Goal: Task Accomplishment & Management: Complete application form

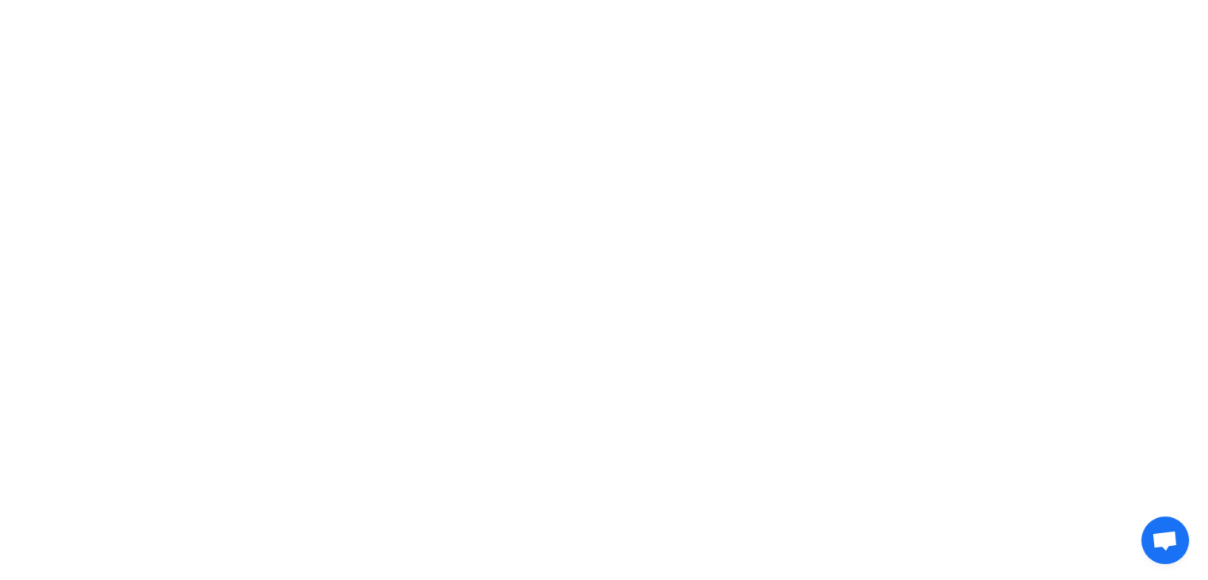
scroll to position [4044, 0]
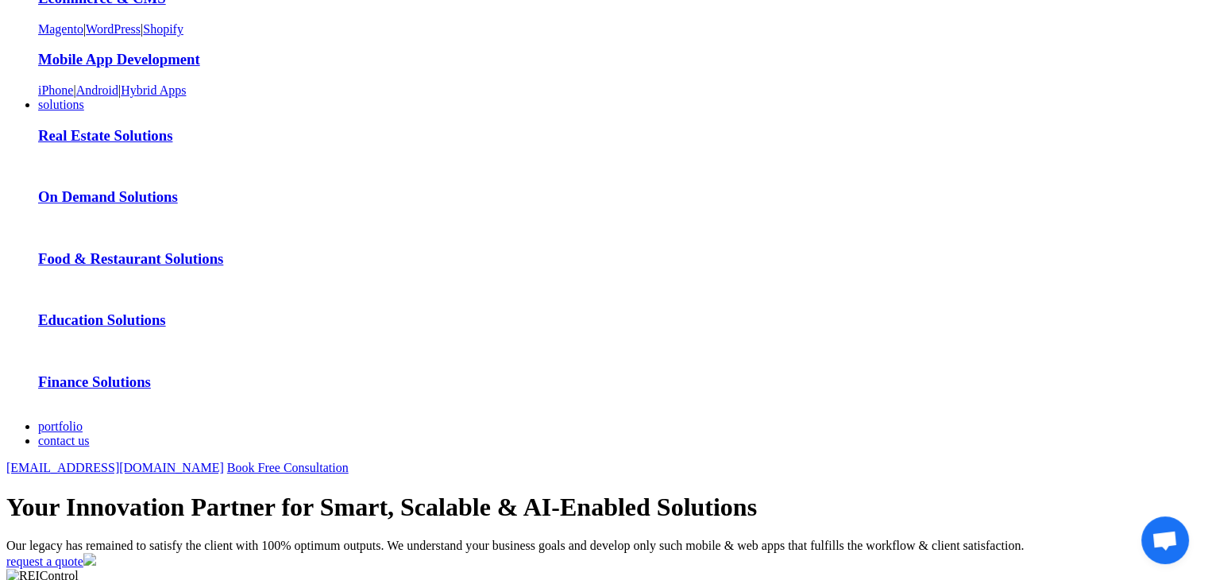
scroll to position [0, 0]
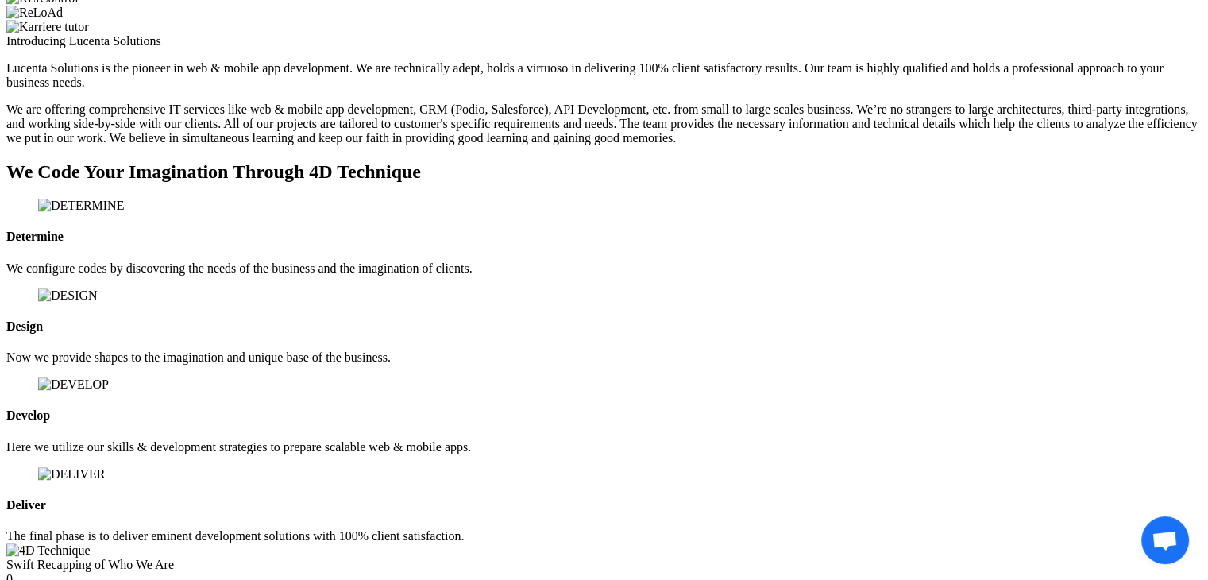
scroll to position [893, 0]
click at [454, 182] on h2 "We Code Your Imagination Through 4D Technique" at bounding box center [603, 170] width 1195 height 21
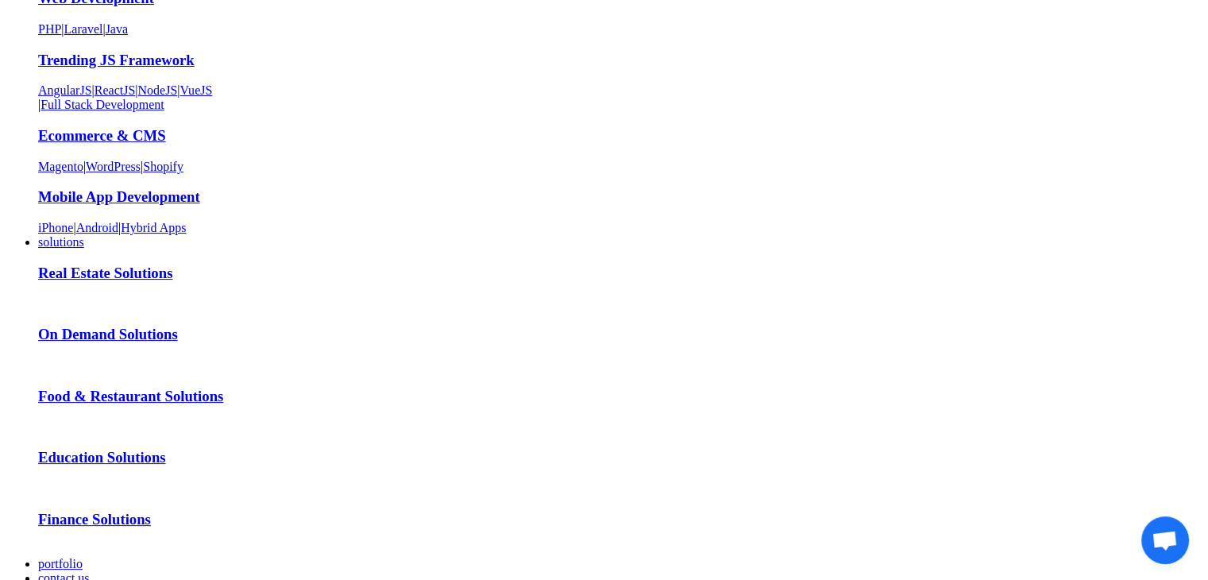
scroll to position [0, 0]
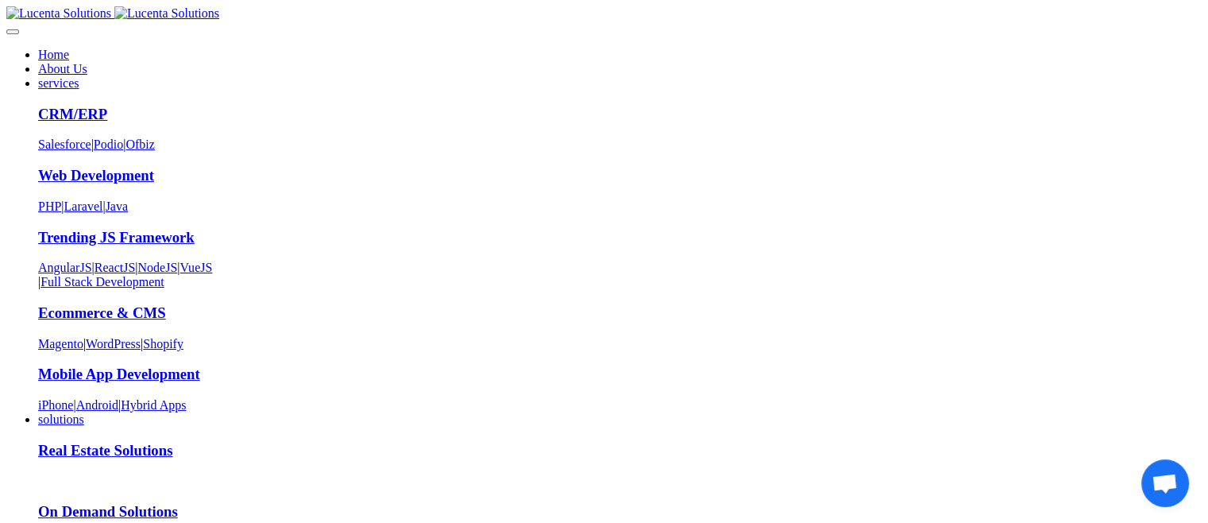
scroll to position [5001, 0]
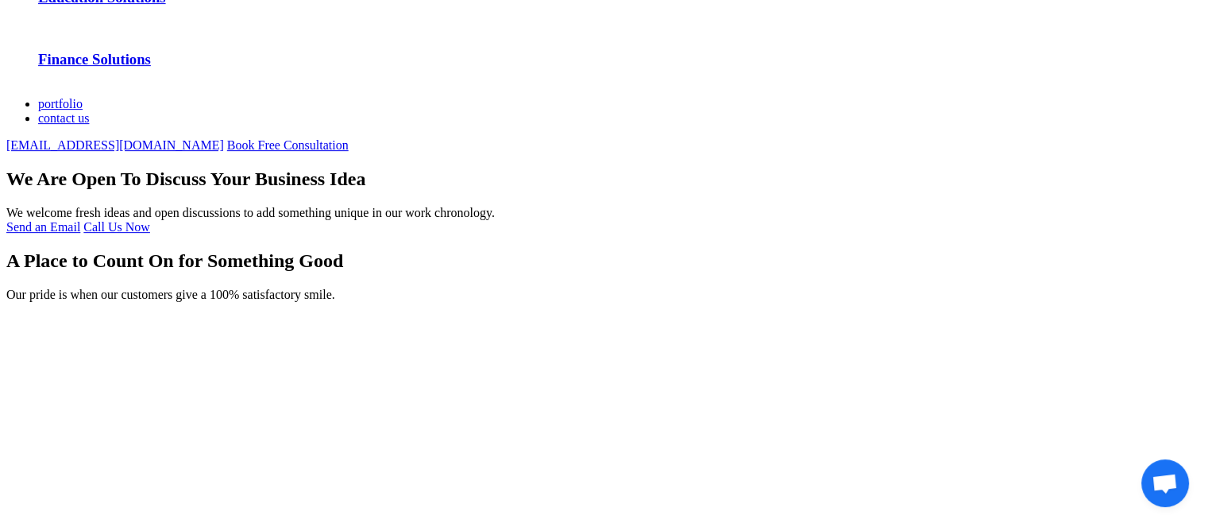
scroll to position [648, 0]
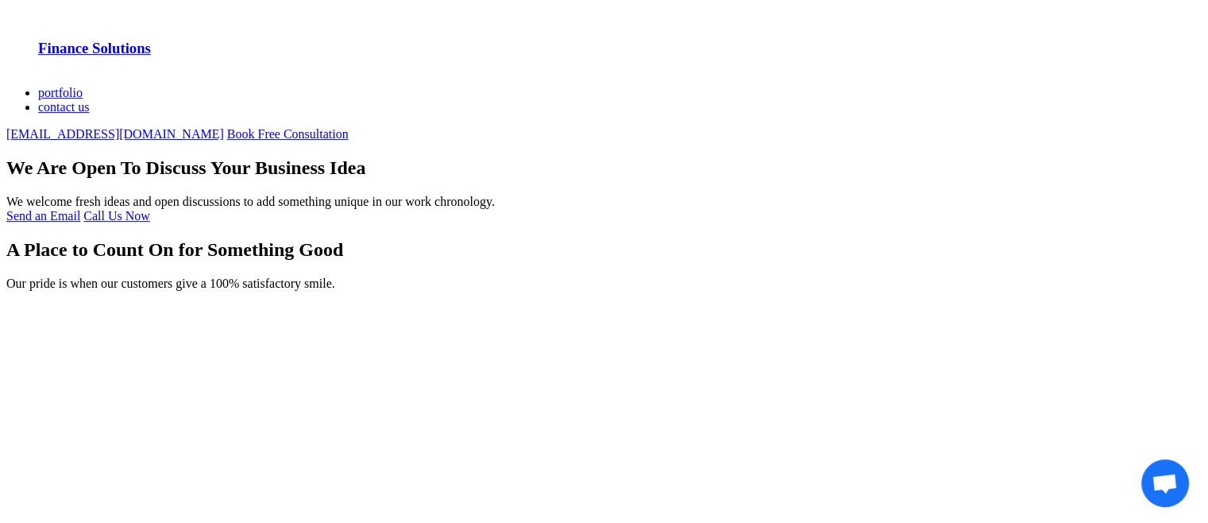
type input "test"
type input "[EMAIL_ADDRESS][DOMAIN_NAME]"
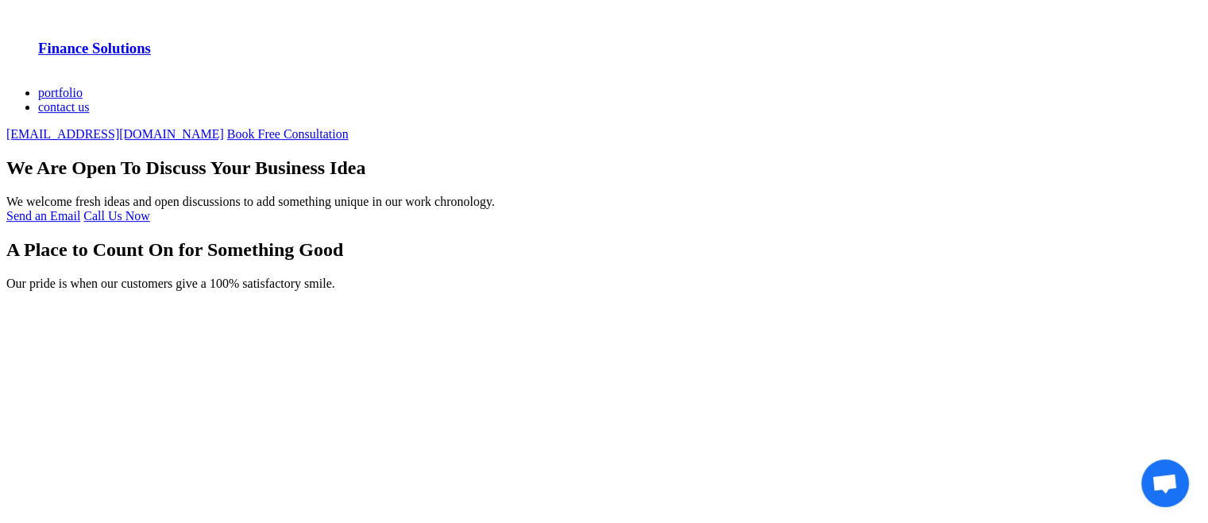
scroll to position [0, 0]
type input "1234567890"
type textarea "test"
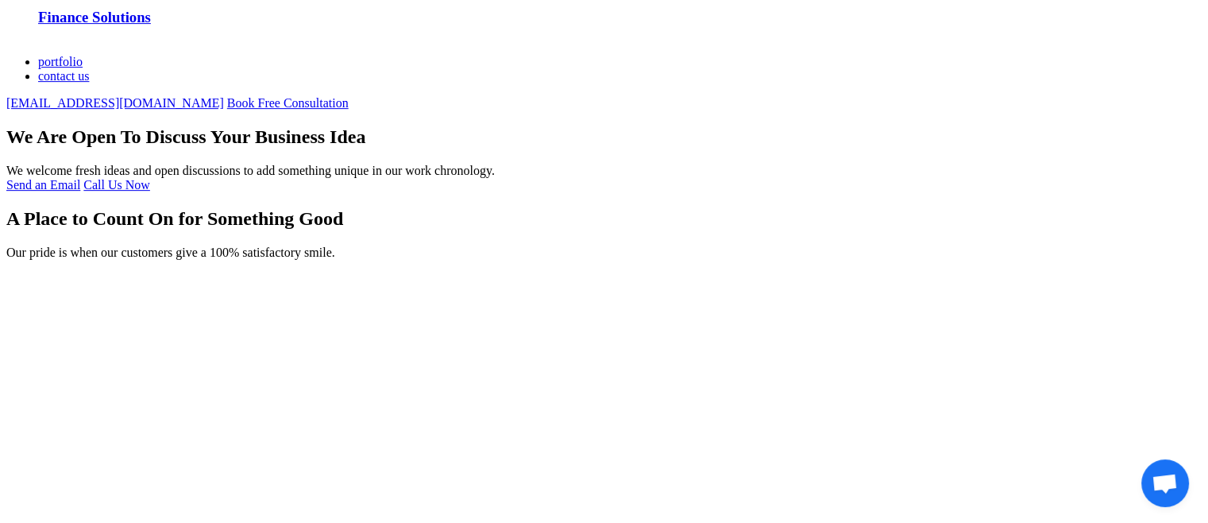
scroll to position [688, 0]
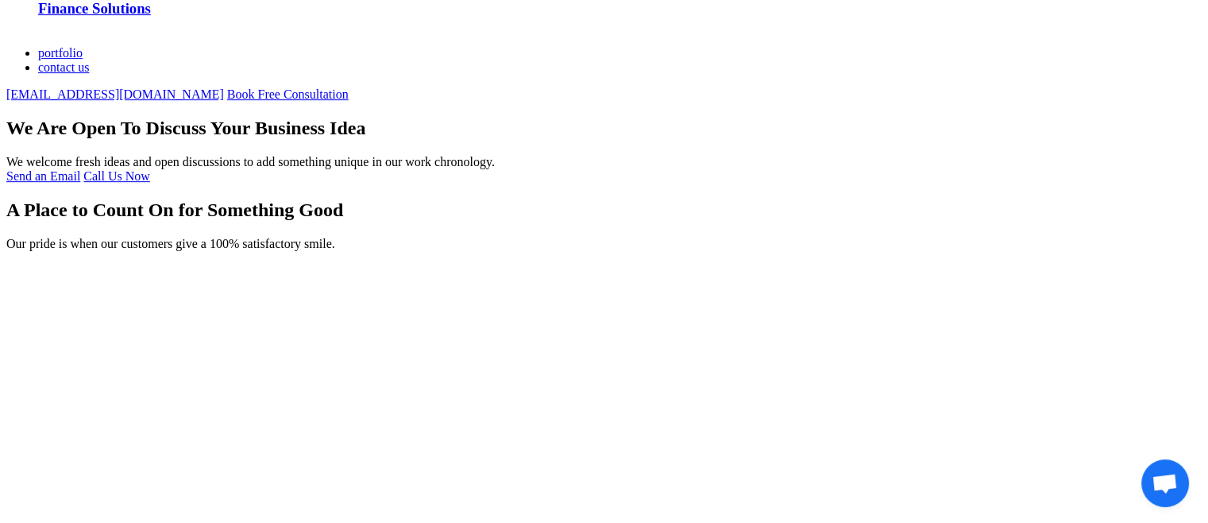
type input "13"
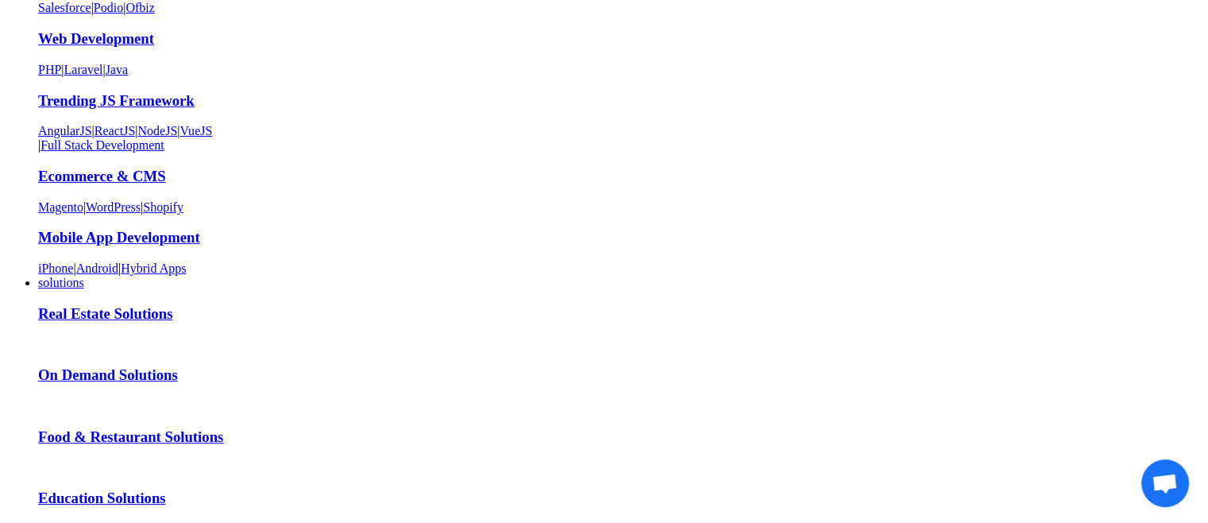
scroll to position [0, 0]
